Goal: Information Seeking & Learning: Learn about a topic

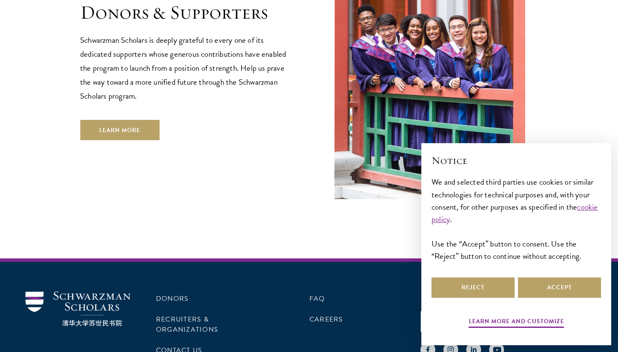
scroll to position [2549, 0]
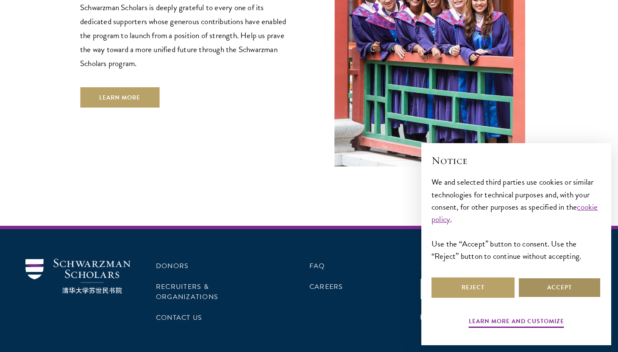
click at [546, 293] on button "Accept" at bounding box center [559, 287] width 83 height 20
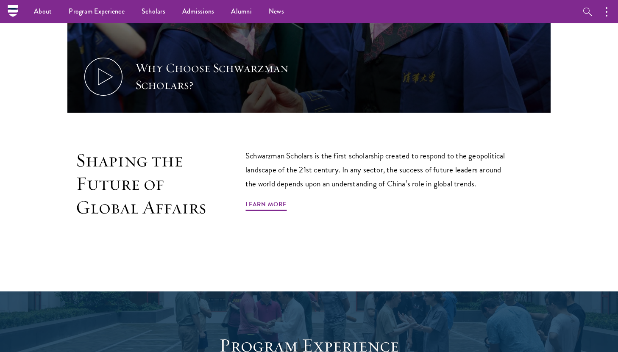
scroll to position [0, 0]
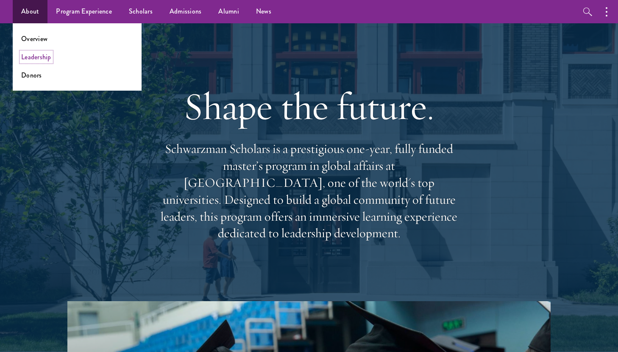
click at [43, 54] on link "Leadership" at bounding box center [36, 57] width 30 height 10
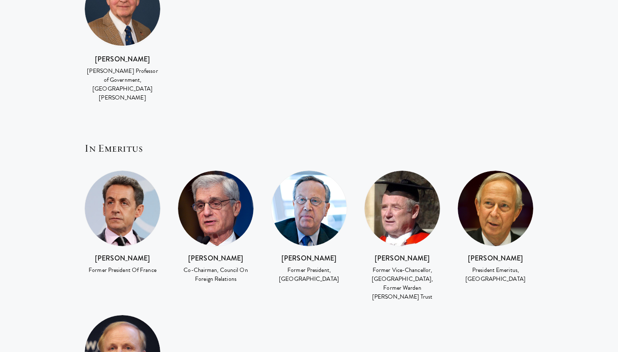
scroll to position [1591, 0]
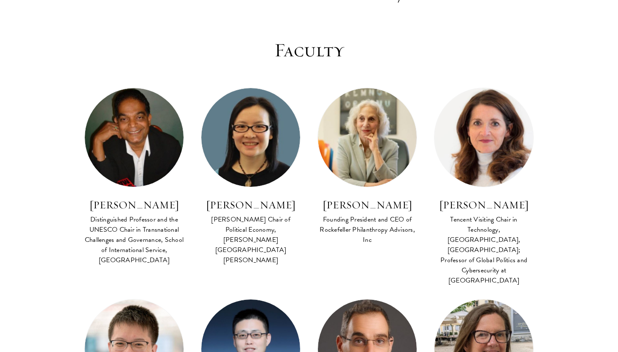
scroll to position [538, 0]
